Goal: Information Seeking & Learning: Check status

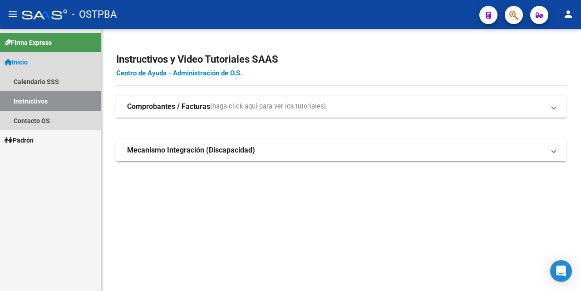
click at [28, 61] on span "Inicio" at bounding box center [16, 62] width 23 height 10
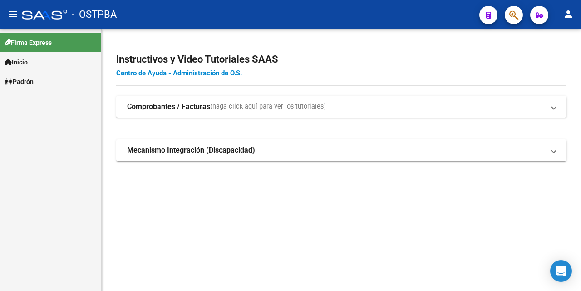
click at [28, 61] on span "Inicio" at bounding box center [16, 62] width 23 height 10
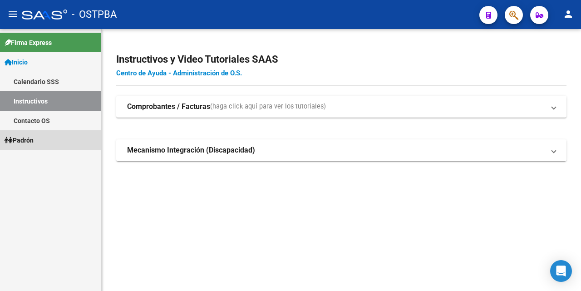
click at [29, 134] on link "Padrón" at bounding box center [50, 140] width 101 height 20
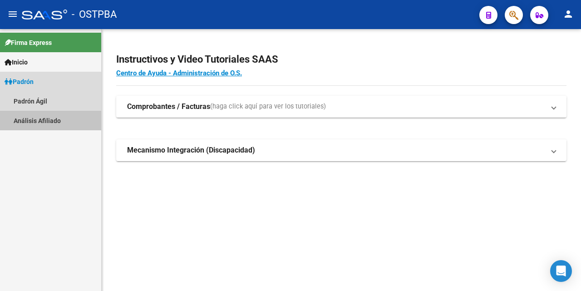
click at [35, 121] on link "Análisis Afiliado" at bounding box center [50, 121] width 101 height 20
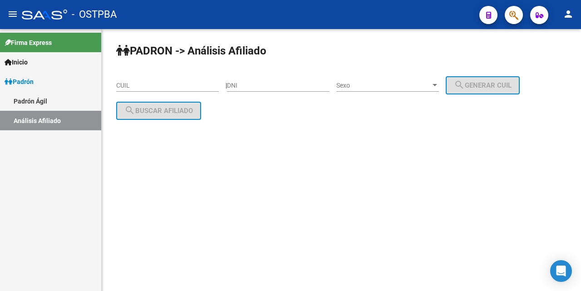
drag, startPoint x: 118, startPoint y: 85, endPoint x: 138, endPoint y: 85, distance: 19.5
click at [127, 85] on input "CUIL" at bounding box center [167, 86] width 103 height 8
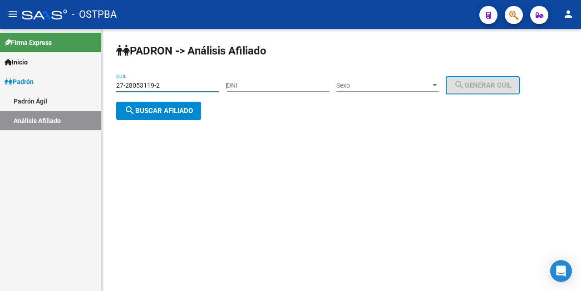
click at [437, 84] on div at bounding box center [435, 85] width 5 height 2
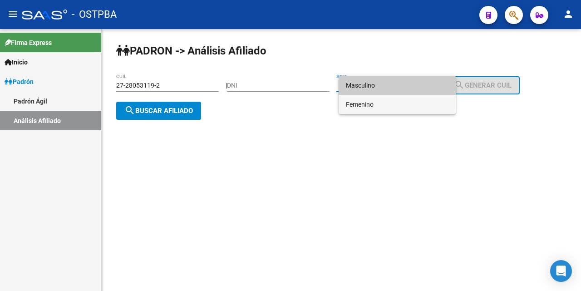
click at [384, 107] on span "Femenino" at bounding box center [397, 104] width 103 height 19
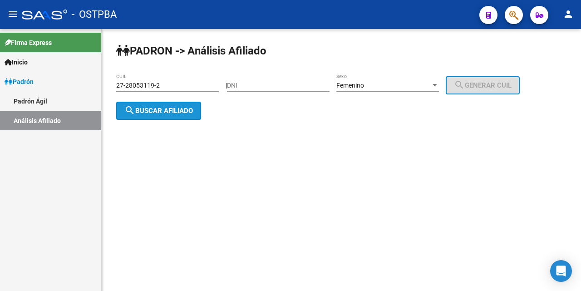
drag, startPoint x: 163, startPoint y: 115, endPoint x: 147, endPoint y: 52, distance: 65.6
click at [153, 103] on button "search Buscar afiliado" at bounding box center [158, 111] width 85 height 18
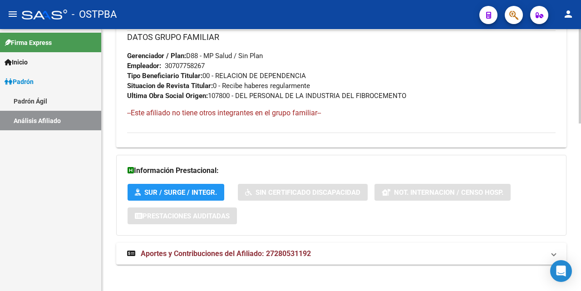
scroll to position [465, 0]
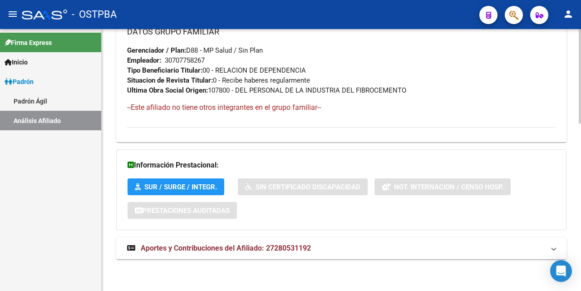
click at [246, 244] on span "Aportes y Contribuciones del Afiliado: 27280531192" at bounding box center [226, 248] width 170 height 9
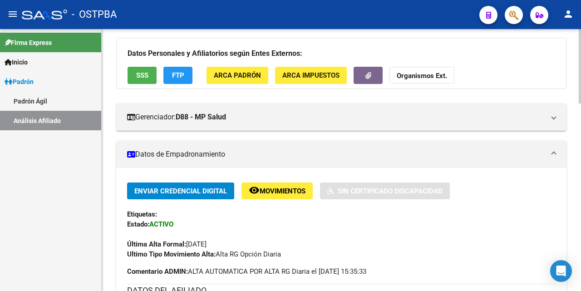
scroll to position [45, 0]
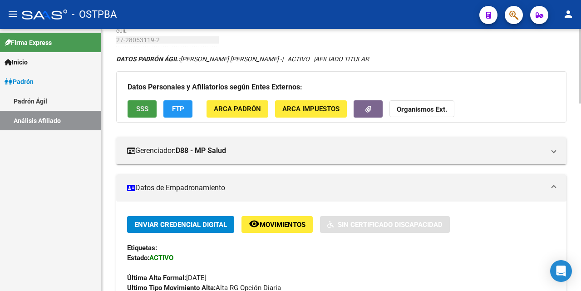
click at [147, 109] on span "SSS" at bounding box center [142, 109] width 12 height 8
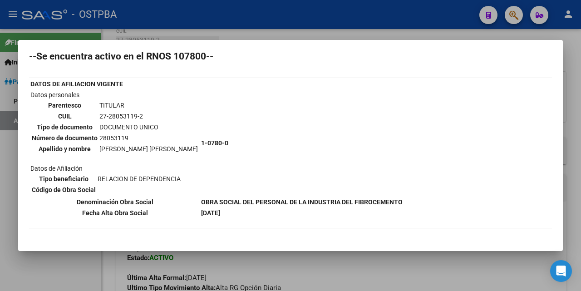
scroll to position [0, 0]
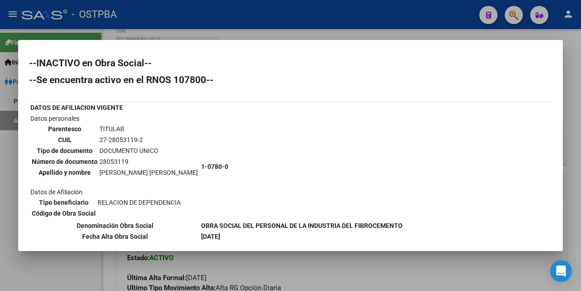
click at [324, 35] on div at bounding box center [290, 145] width 581 height 291
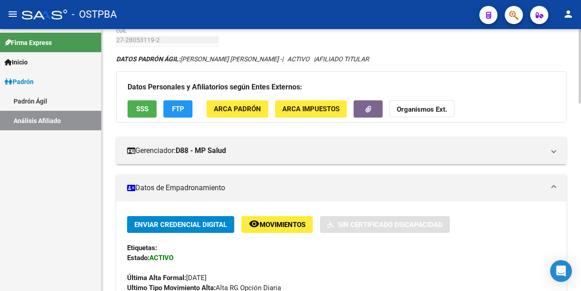
scroll to position [0, 0]
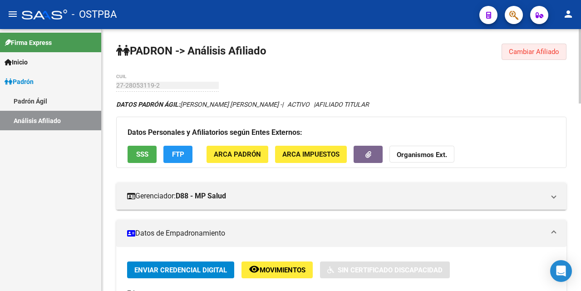
click at [521, 51] on span "Cambiar Afiliado" at bounding box center [534, 52] width 50 height 8
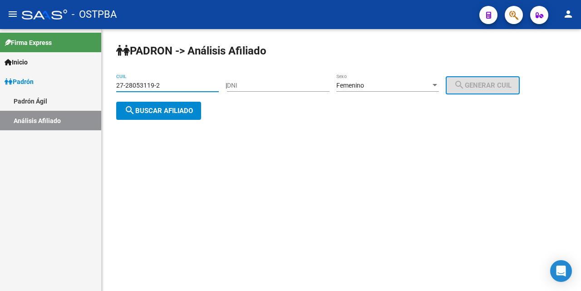
drag, startPoint x: 184, startPoint y: 84, endPoint x: 206, endPoint y: 84, distance: 21.3
click at [188, 84] on input "27-28053119-2" at bounding box center [167, 86] width 103 height 8
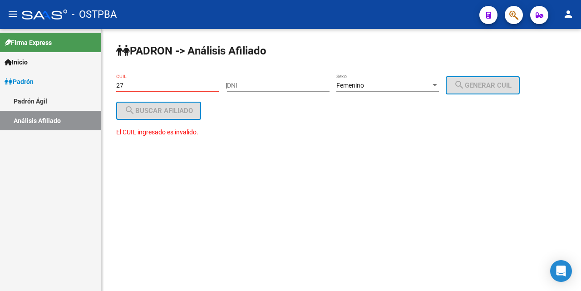
type input "2"
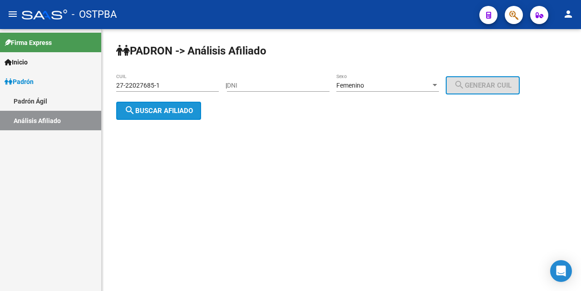
click at [178, 110] on span "search Buscar afiliado" at bounding box center [158, 111] width 69 height 8
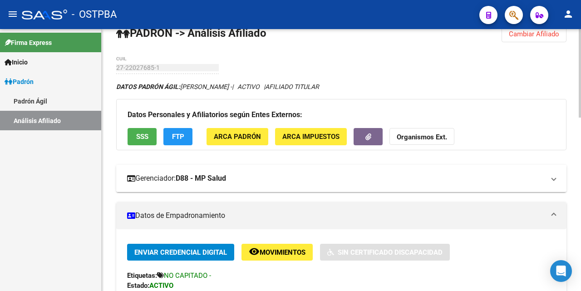
scroll to position [17, 0]
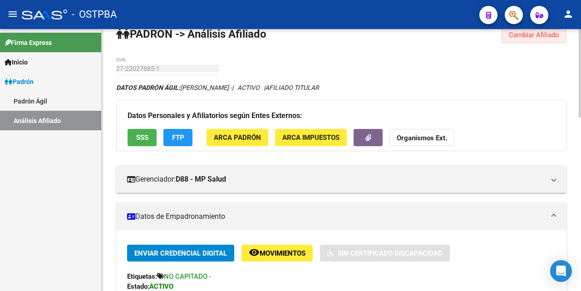
click at [543, 37] on span "Cambiar Afiliado" at bounding box center [534, 35] width 50 height 8
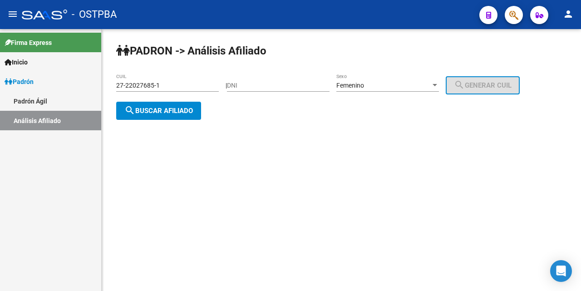
click at [224, 87] on div "27-22027685-1 CUIL" at bounding box center [170, 85] width 109 height 7
click at [170, 82] on input "27-22027685-1" at bounding box center [167, 86] width 103 height 8
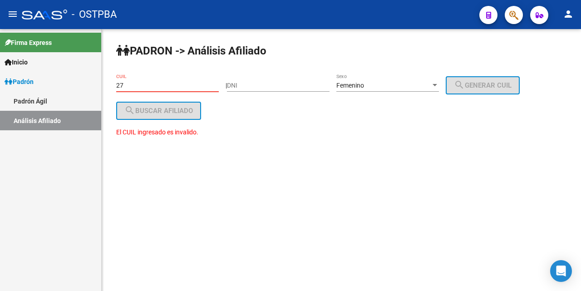
type input "2"
click at [237, 89] on input "DNI" at bounding box center [278, 86] width 103 height 8
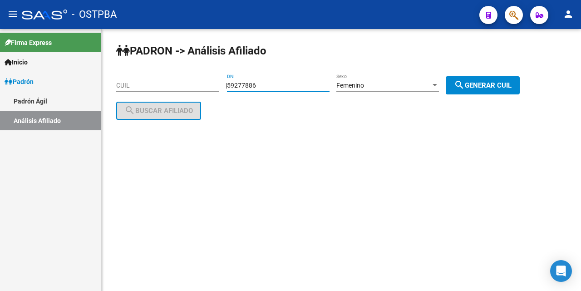
type input "59277886"
click at [478, 81] on span "search Generar CUIL" at bounding box center [483, 85] width 58 height 8
type input "27-59277886-1"
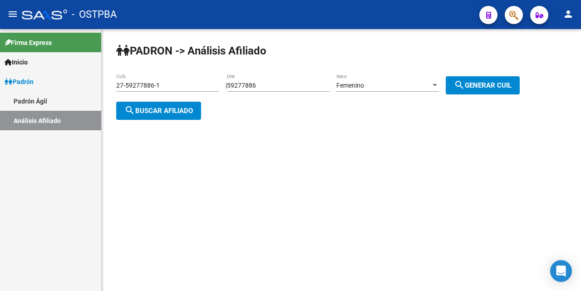
click at [148, 102] on button "search Buscar afiliado" at bounding box center [158, 111] width 85 height 18
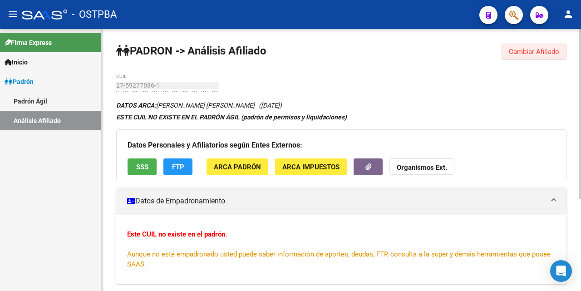
click at [522, 55] on span "Cambiar Afiliado" at bounding box center [534, 52] width 50 height 8
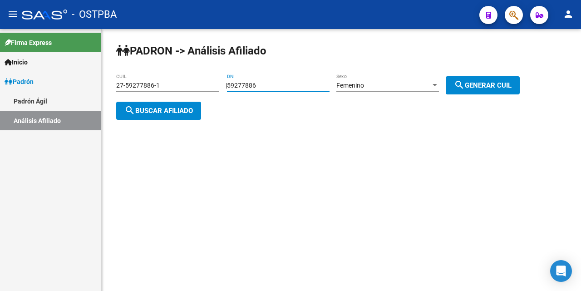
click at [276, 89] on input "59277886" at bounding box center [278, 86] width 103 height 8
type input "5"
click at [177, 89] on input "27-59277886-1" at bounding box center [167, 86] width 103 height 8
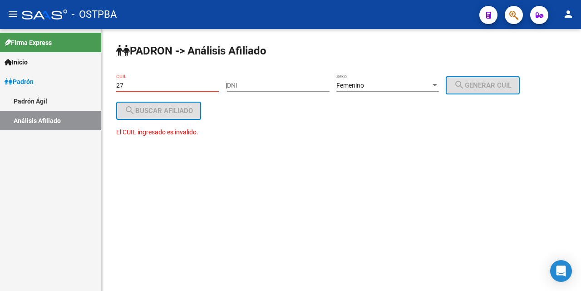
type input "2"
click at [238, 89] on input "DNI" at bounding box center [278, 86] width 103 height 8
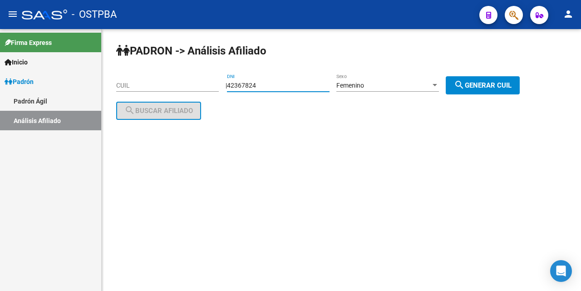
type input "42367824"
drag, startPoint x: 494, startPoint y: 89, endPoint x: 440, endPoint y: 98, distance: 54.3
click at [492, 89] on button "search Generar CUIL" at bounding box center [483, 85] width 74 height 18
type input "27-42367824-6"
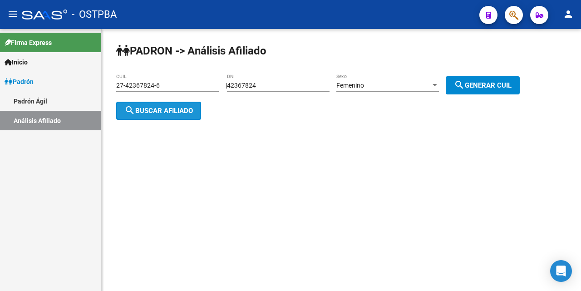
click at [172, 108] on span "search Buscar afiliado" at bounding box center [158, 111] width 69 height 8
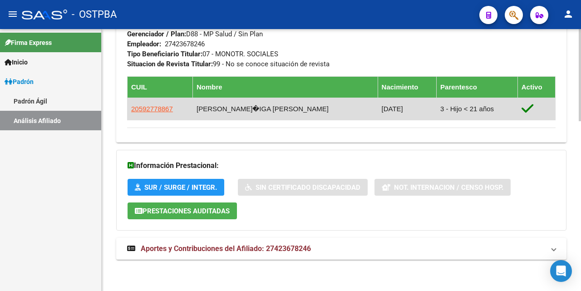
scroll to position [482, 0]
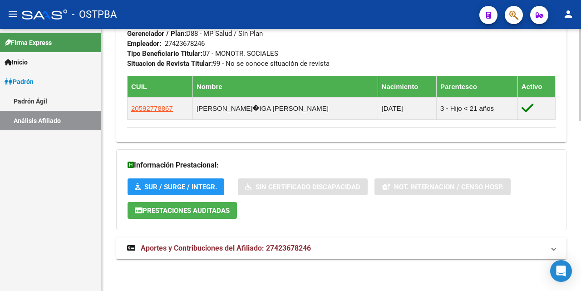
click at [234, 246] on span "Aportes y Contribuciones del Afiliado: 27423678246" at bounding box center [226, 248] width 170 height 9
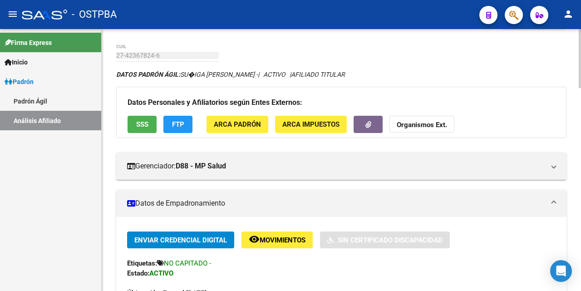
scroll to position [0, 0]
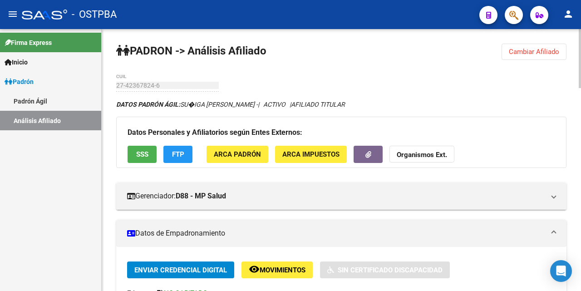
click at [529, 54] on span "Cambiar Afiliado" at bounding box center [534, 52] width 50 height 8
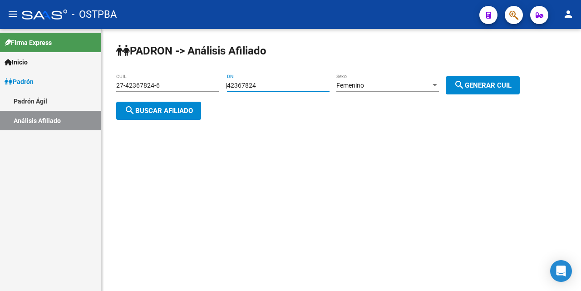
click at [308, 82] on input "42367824" at bounding box center [278, 86] width 103 height 8
type input "4"
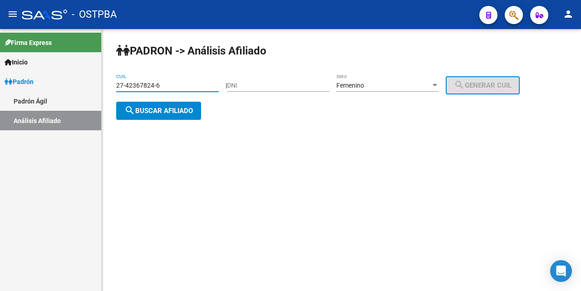
drag, startPoint x: 193, startPoint y: 88, endPoint x: 191, endPoint y: 83, distance: 5.7
click at [191, 85] on input "27-42367824-6" at bounding box center [167, 86] width 103 height 8
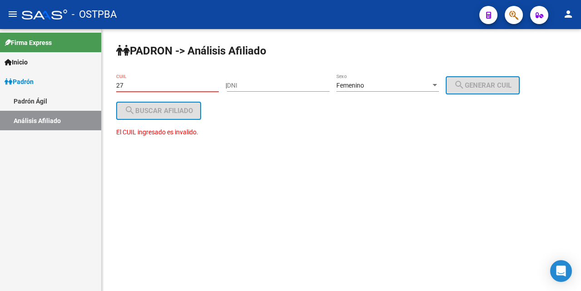
type input "2"
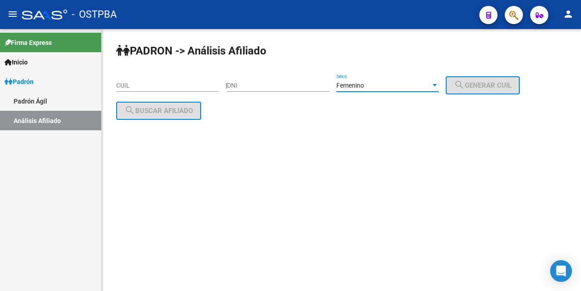
click at [439, 83] on div at bounding box center [435, 85] width 8 height 7
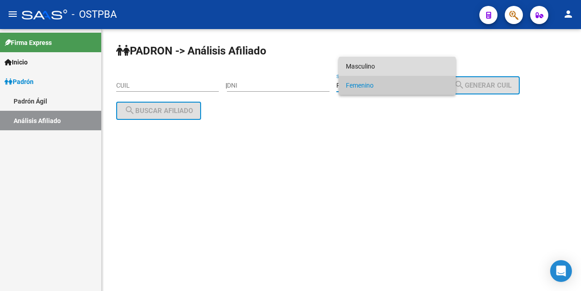
click at [408, 62] on span "Masculino" at bounding box center [397, 66] width 103 height 19
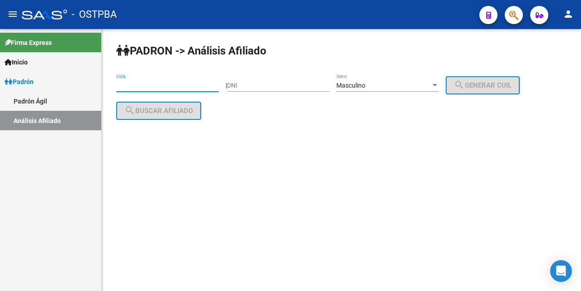
click at [120, 84] on input "CUIL" at bounding box center [167, 86] width 103 height 8
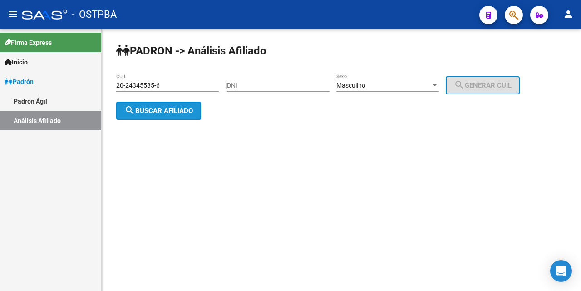
click at [168, 109] on span "search Buscar afiliado" at bounding box center [158, 111] width 69 height 8
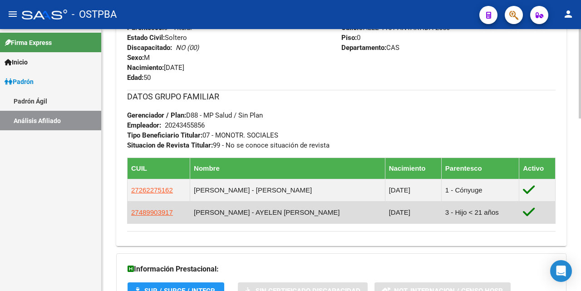
scroll to position [504, 0]
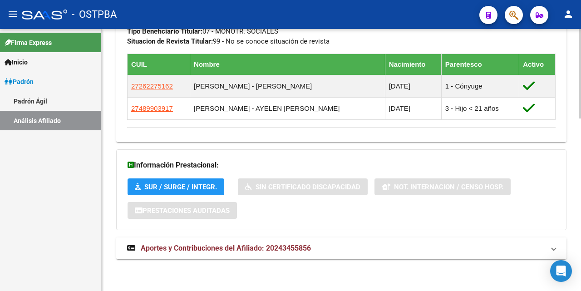
click at [187, 250] on span "Aportes y Contribuciones del Afiliado: 20243455856" at bounding box center [226, 248] width 170 height 9
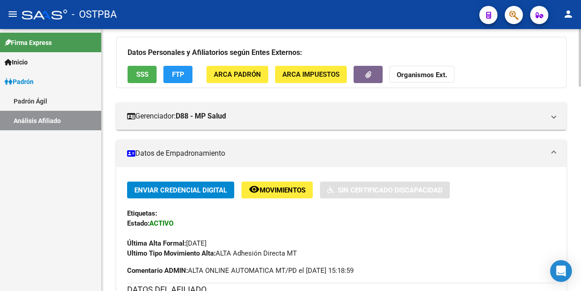
scroll to position [0, 0]
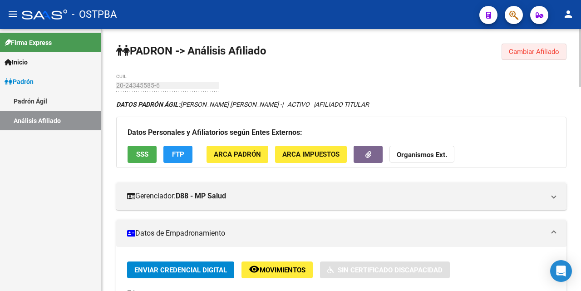
drag, startPoint x: 527, startPoint y: 54, endPoint x: 483, endPoint y: 68, distance: 46.5
click at [527, 52] on span "Cambiar Afiliado" at bounding box center [534, 52] width 50 height 8
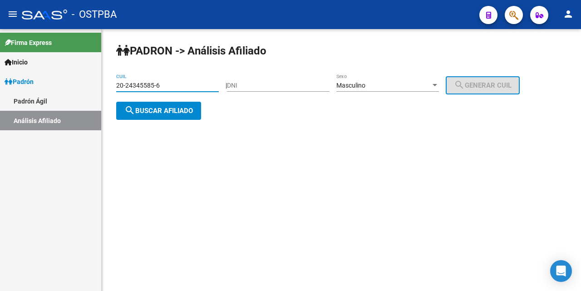
drag, startPoint x: 178, startPoint y: 87, endPoint x: 187, endPoint y: 75, distance: 14.6
click at [180, 83] on input "20-24345585-6" at bounding box center [167, 86] width 103 height 8
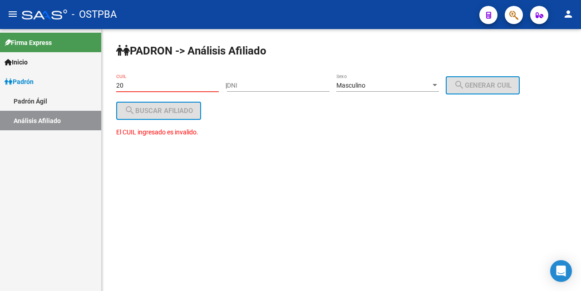
type input "2"
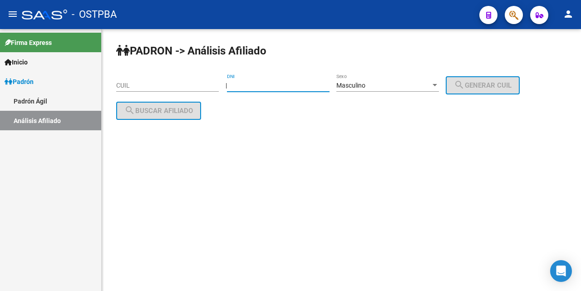
click at [241, 86] on input "DNI" at bounding box center [278, 86] width 103 height 8
type input "28927271"
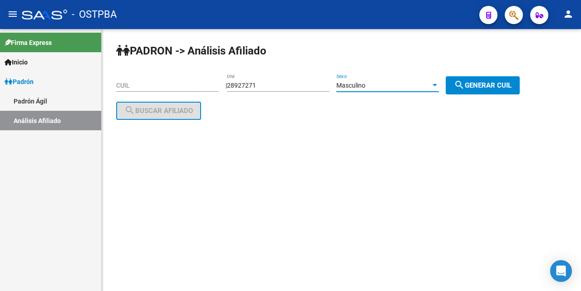
click at [437, 85] on div at bounding box center [435, 85] width 5 height 2
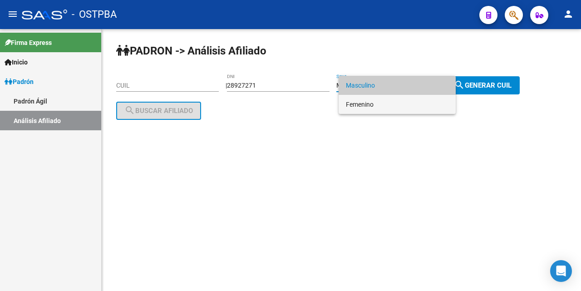
click at [386, 107] on span "Femenino" at bounding box center [397, 104] width 103 height 19
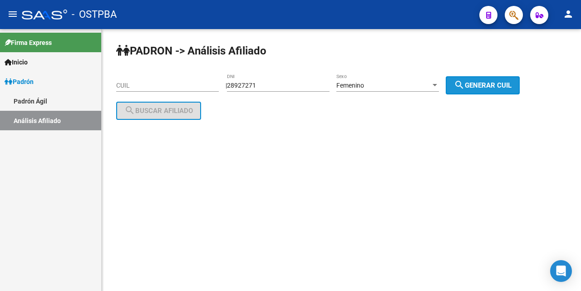
click at [499, 86] on span "search Generar CUIL" at bounding box center [483, 85] width 58 height 8
type input "27-28927271-8"
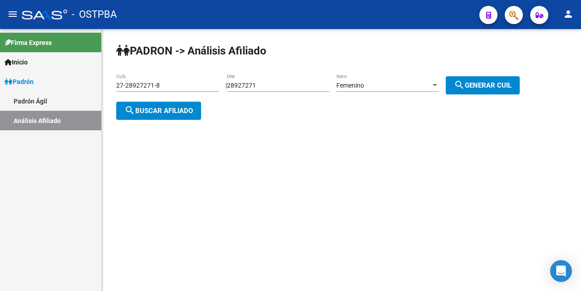
click at [181, 111] on span "search Buscar afiliado" at bounding box center [158, 111] width 69 height 8
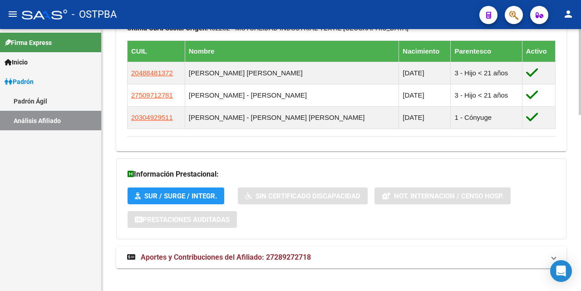
scroll to position [537, 0]
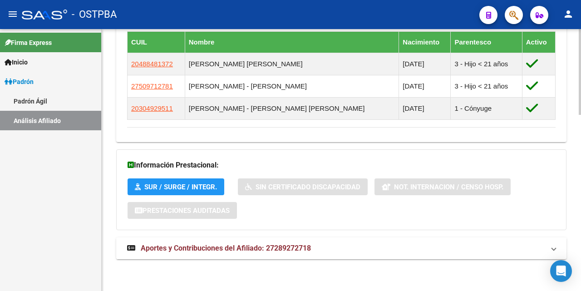
click at [246, 246] on span "Aportes y Contribuciones del Afiliado: 27289272718" at bounding box center [226, 248] width 170 height 9
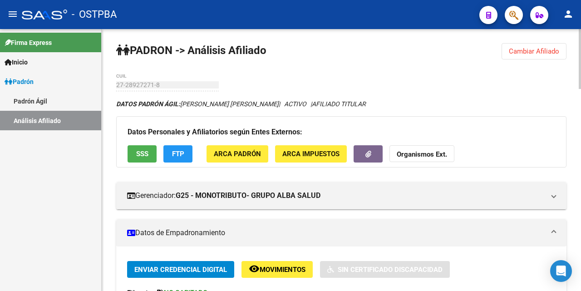
scroll to position [0, 0]
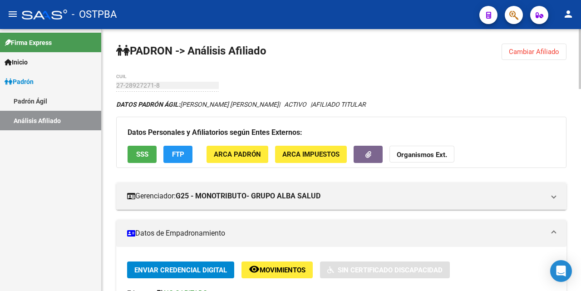
click at [139, 152] on span "SSS" at bounding box center [142, 155] width 12 height 8
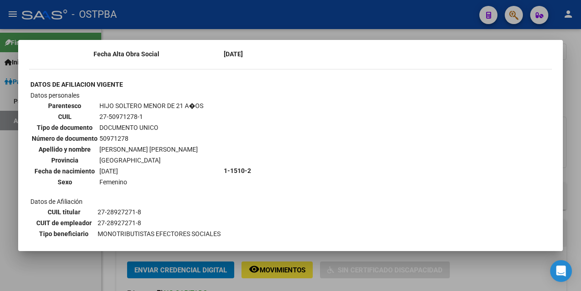
scroll to position [647, 0]
click at [316, 32] on div at bounding box center [290, 145] width 581 height 291
